Goal: Complete application form: Complete application form

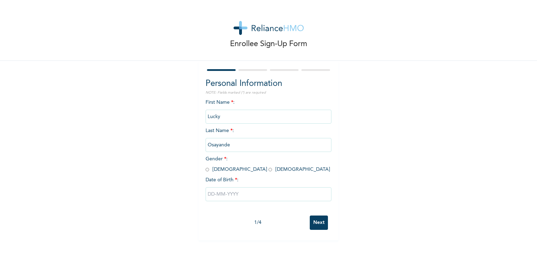
click at [206, 169] on input "radio" at bounding box center [207, 170] width 3 height 7
radio input "true"
click at [290, 198] on input "text" at bounding box center [269, 195] width 126 height 14
select select "7"
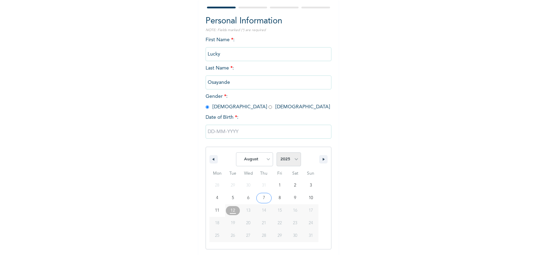
click at [289, 160] on select "2025 2024 2023 2022 2021 2020 2019 2018 2017 2016 2015 2014 2013 2012 2011 2010…" at bounding box center [289, 160] width 24 height 14
select select "1994"
click at [277, 153] on select "2025 2024 2023 2022 2021 2020 2019 2018 2017 2016 2015 2014 2013 2012 2011 2010…" at bounding box center [289, 160] width 24 height 14
click at [248, 163] on select "January February March April May June July August September October November De…" at bounding box center [254, 160] width 37 height 14
select select "4"
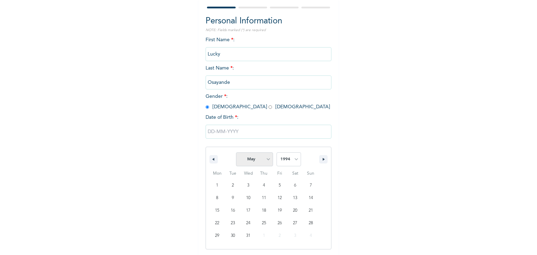
click at [236, 153] on select "January February March April May June July August September October November De…" at bounding box center [254, 160] width 37 height 14
type input "[DATE]"
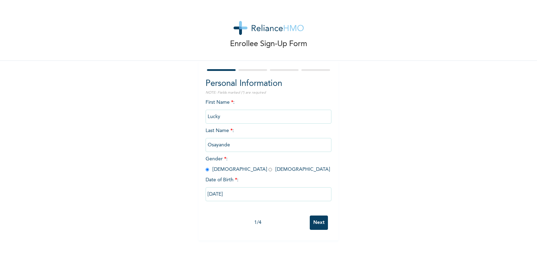
click at [316, 226] on input "Next" at bounding box center [319, 223] width 18 height 14
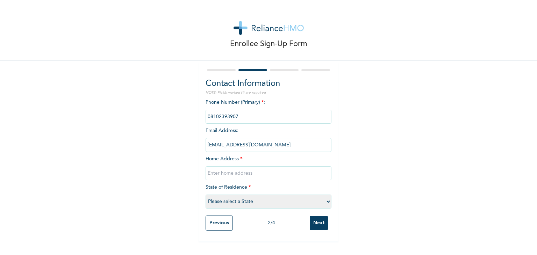
click at [211, 174] on input "text" at bounding box center [269, 174] width 126 height 14
type input "[STREET_ADDRESS]"
click at [220, 204] on select "Please select a State [PERSON_NAME] (FCT) [PERSON_NAME] Ibom [GEOGRAPHIC_DATA] …" at bounding box center [269, 202] width 126 height 14
select select "25"
click at [206, 195] on select "Please select a State [PERSON_NAME] (FCT) [PERSON_NAME] Ibom [GEOGRAPHIC_DATA] …" at bounding box center [269, 202] width 126 height 14
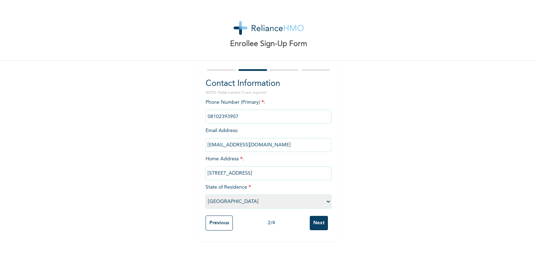
click at [310, 177] on input "[STREET_ADDRESS]" at bounding box center [269, 174] width 126 height 14
type input "[STREET_ADDRESS]"
click at [315, 223] on input "Next" at bounding box center [319, 223] width 18 height 14
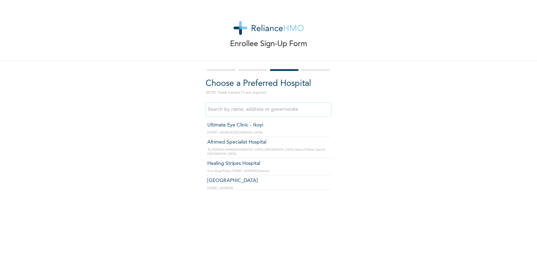
click at [255, 110] on input "text" at bounding box center [269, 110] width 126 height 14
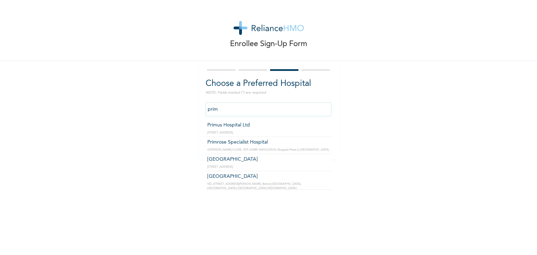
type input "Primrose Specialist Hospital"
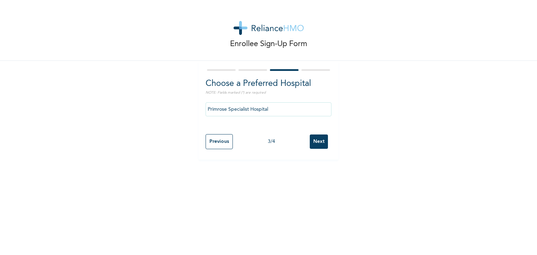
click at [314, 144] on input "Next" at bounding box center [319, 142] width 18 height 14
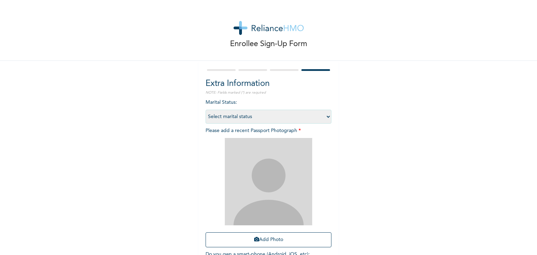
click at [249, 115] on select "Select marital status [DEMOGRAPHIC_DATA] Married [DEMOGRAPHIC_DATA] Widow/[DEMO…" at bounding box center [269, 117] width 126 height 14
select select "1"
click at [206, 110] on select "Select marital status [DEMOGRAPHIC_DATA] Married [DEMOGRAPHIC_DATA] Widow/[DEMO…" at bounding box center [269, 117] width 126 height 14
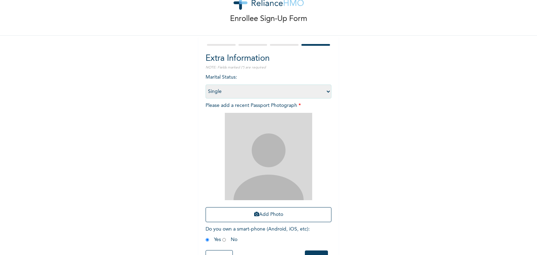
scroll to position [51, 0]
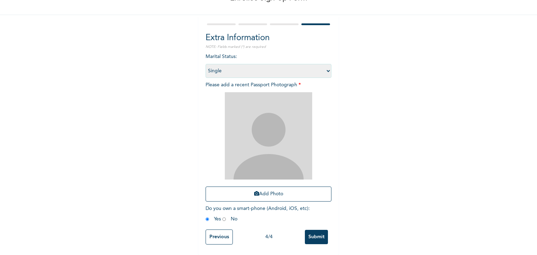
click at [318, 235] on input "Submit" at bounding box center [316, 237] width 23 height 14
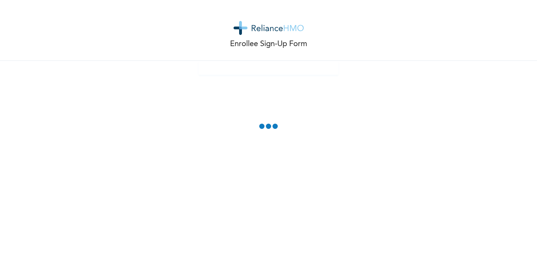
scroll to position [0, 0]
